Goal: Information Seeking & Learning: Learn about a topic

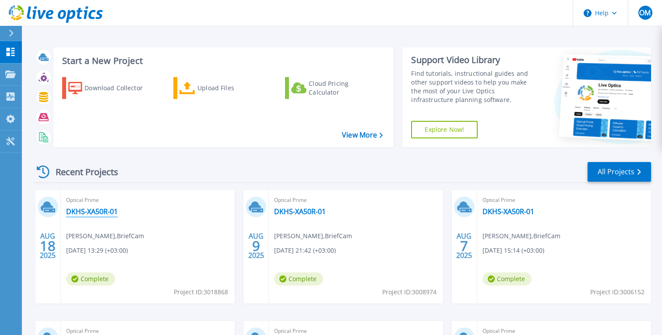
click at [113, 213] on link "DKHS-XA50R-01" at bounding box center [92, 211] width 52 height 9
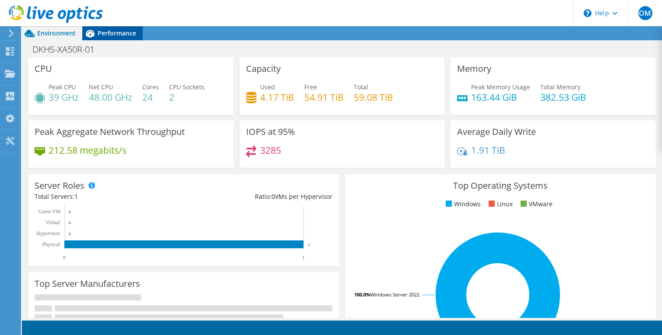
click at [137, 28] on div "Performance" at bounding box center [112, 33] width 60 height 14
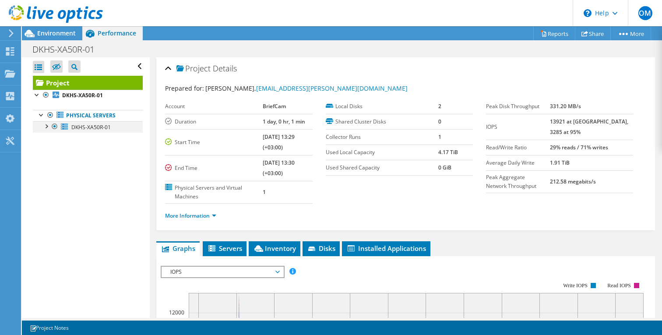
click at [46, 126] on div at bounding box center [46, 125] width 9 height 9
click at [74, 149] on link "1 D:" at bounding box center [88, 149] width 110 height 11
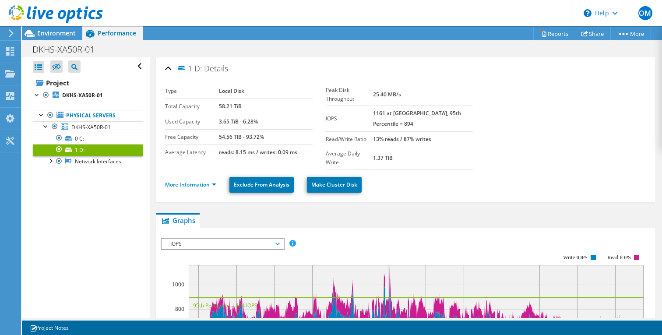
click at [219, 239] on span "IOPS" at bounding box center [222, 244] width 113 height 11
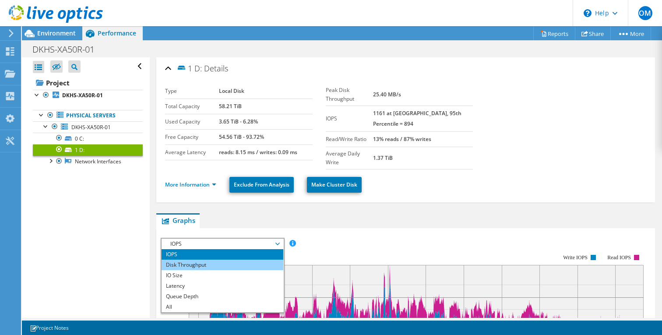
click at [222, 260] on li "Disk Throughput" at bounding box center [222, 265] width 121 height 11
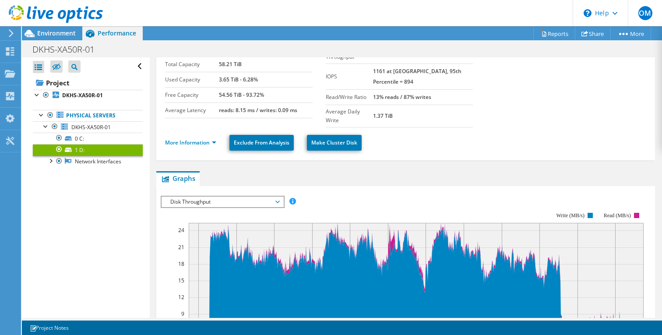
scroll to position [49, 0]
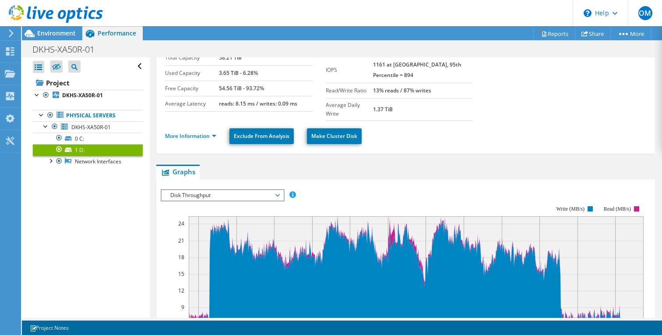
click at [223, 190] on span "Disk Throughput" at bounding box center [222, 195] width 113 height 11
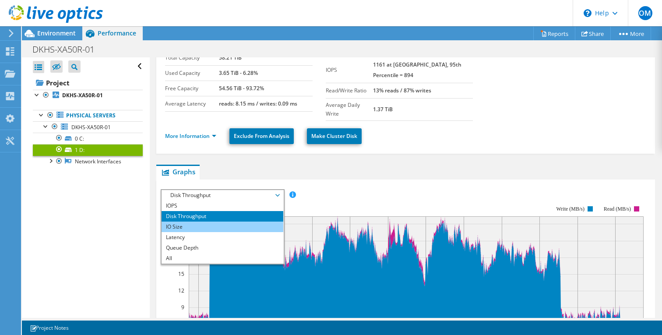
click at [222, 222] on li "IO Size" at bounding box center [222, 227] width 121 height 11
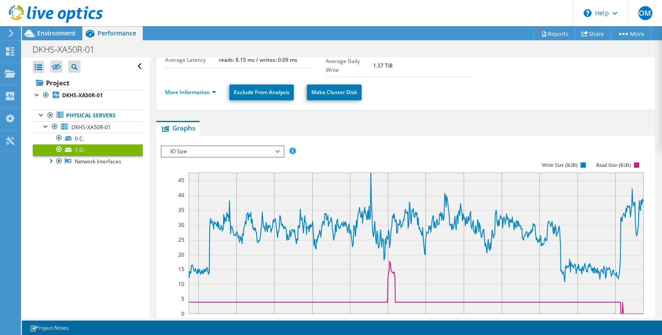
scroll to position [94, 0]
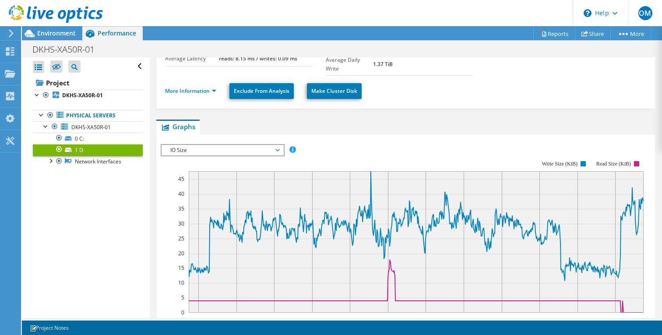
click at [221, 149] on rect at bounding box center [402, 236] width 483 height 175
click at [221, 145] on span "IO Size" at bounding box center [222, 150] width 113 height 11
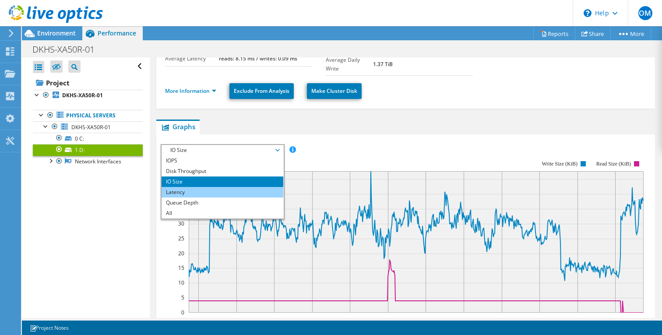
click at [214, 187] on li "Latency" at bounding box center [222, 192] width 121 height 11
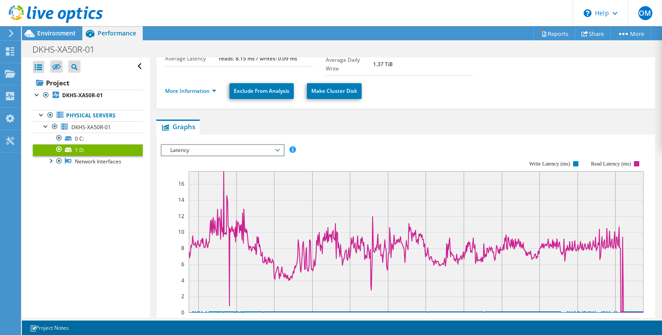
click at [210, 145] on span "Latency" at bounding box center [222, 150] width 113 height 11
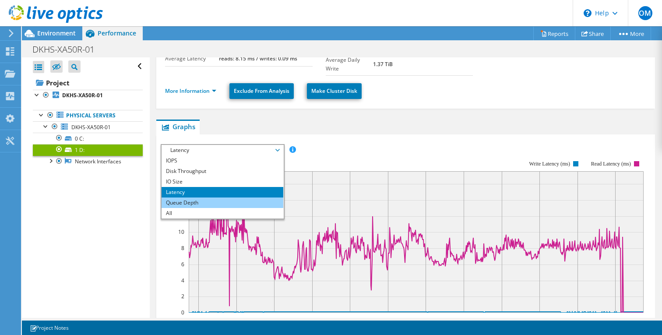
click at [206, 198] on li "Queue Depth" at bounding box center [222, 203] width 121 height 11
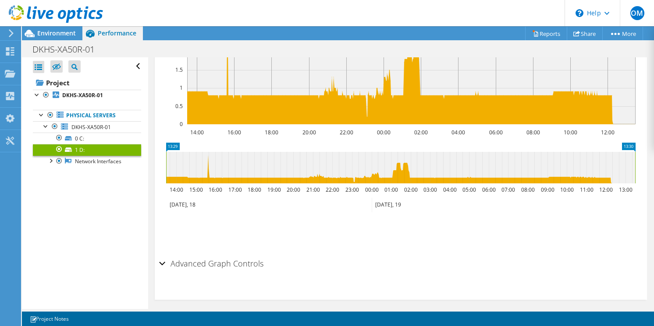
scroll to position [281, 0]
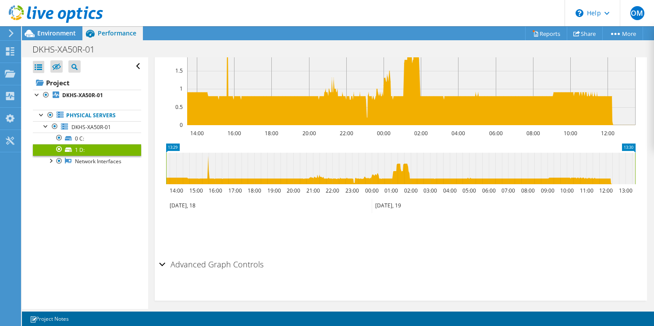
click at [106, 149] on link "1 D:" at bounding box center [87, 149] width 108 height 11
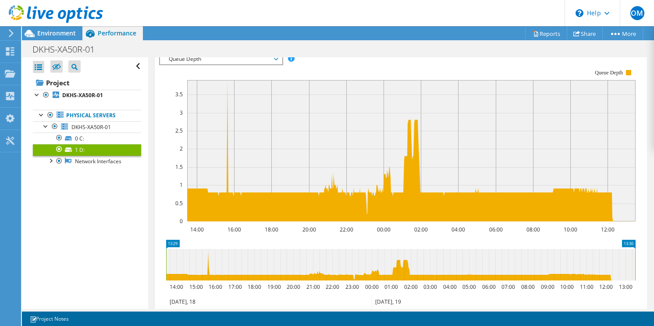
scroll to position [209, 0]
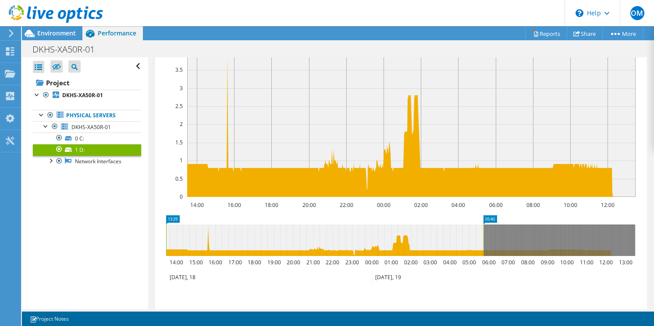
drag, startPoint x: 634, startPoint y: 238, endPoint x: 483, endPoint y: 238, distance: 151.2
click at [483, 238] on rect at bounding box center [484, 241] width 4 height 32
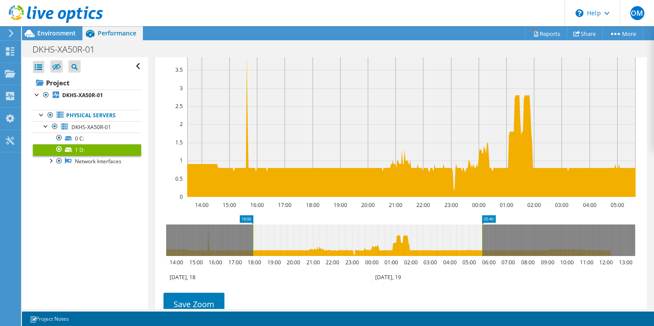
drag, startPoint x: 167, startPoint y: 230, endPoint x: 254, endPoint y: 233, distance: 86.8
click at [254, 233] on rect at bounding box center [253, 241] width 4 height 32
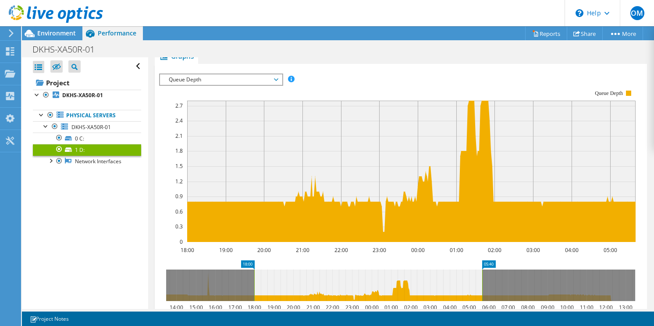
scroll to position [157, 0]
